Goal: Find specific page/section: Find specific page/section

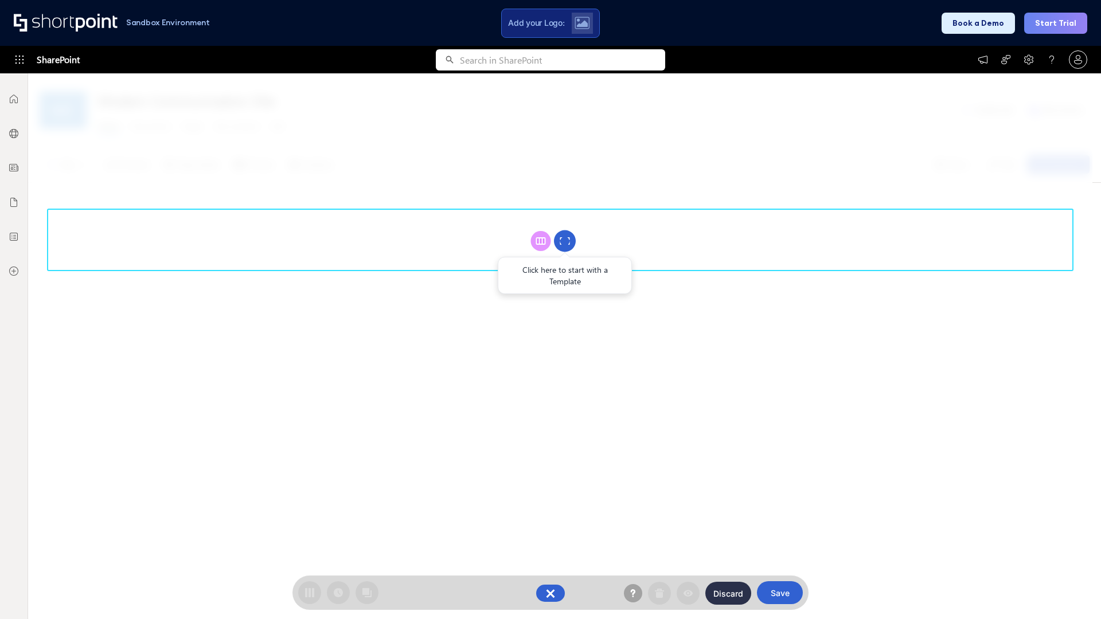
click at [565, 241] on circle at bounding box center [565, 242] width 22 height 22
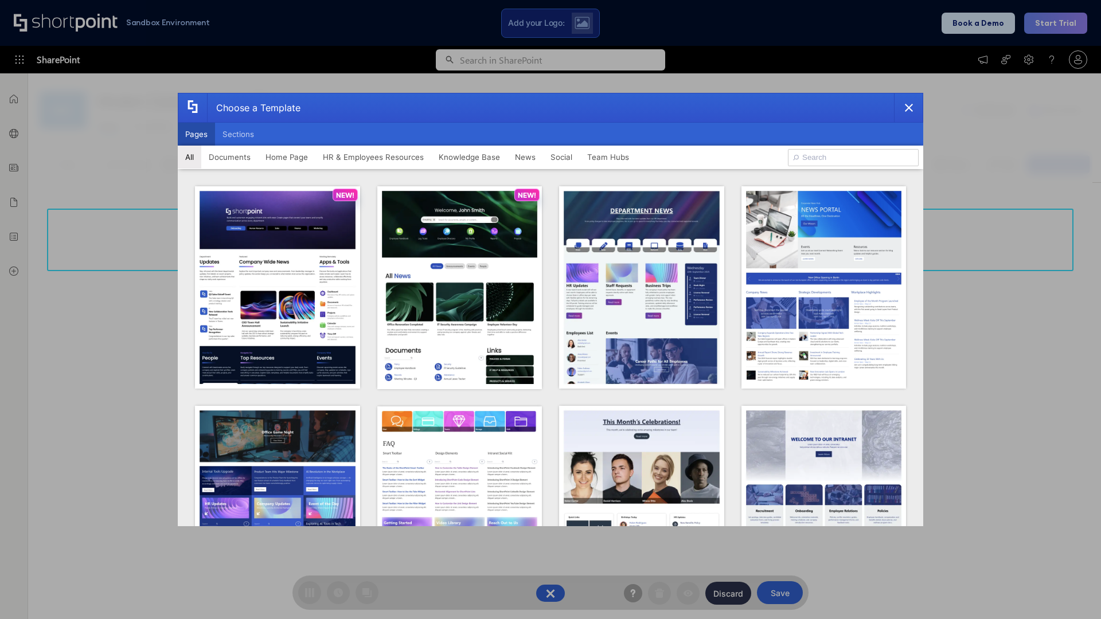
click at [196, 134] on button "Pages" at bounding box center [196, 134] width 37 height 23
type input "News Portal 3"
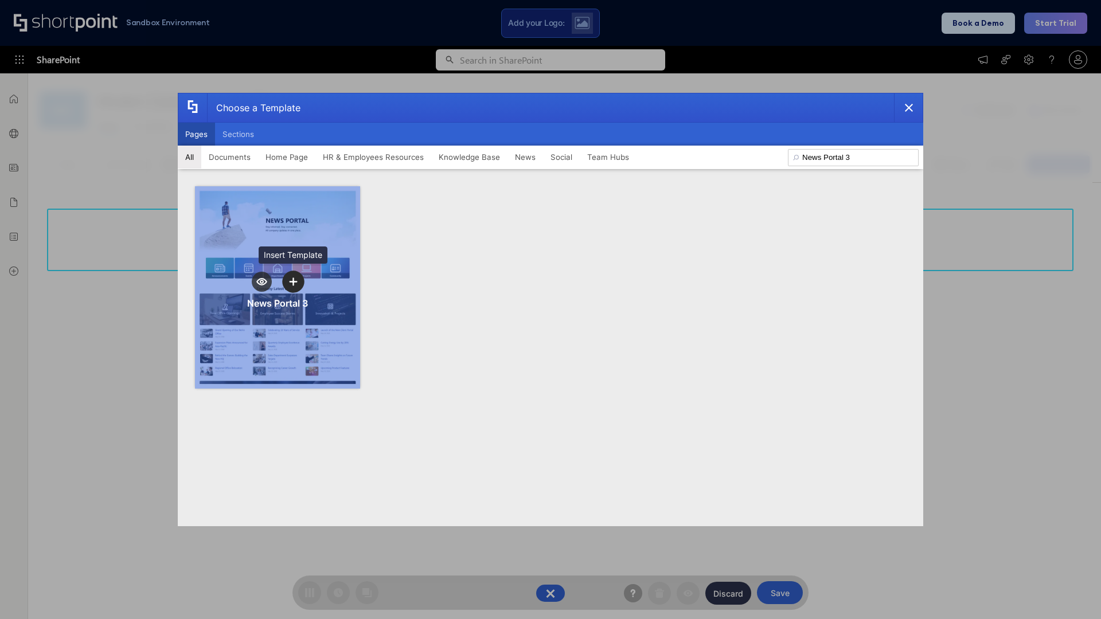
click at [293, 282] on icon "template selector" at bounding box center [293, 282] width 8 height 8
